Goal: Information Seeking & Learning: Check status

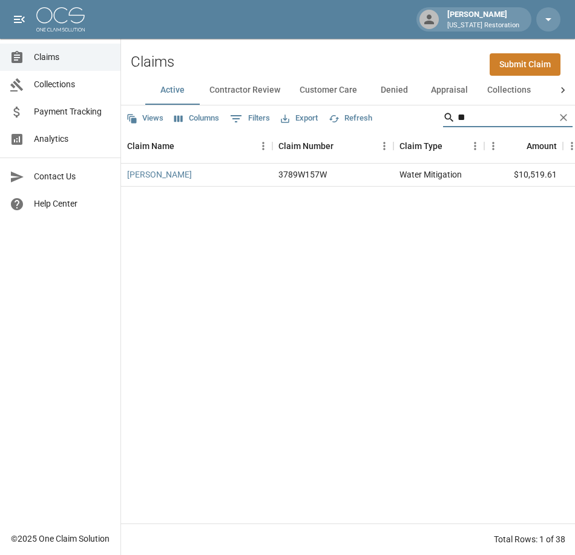
type input "*"
type input "*****"
click at [159, 172] on link "[PERSON_NAME]" at bounding box center [159, 174] width 65 height 12
